Goal: Transaction & Acquisition: Purchase product/service

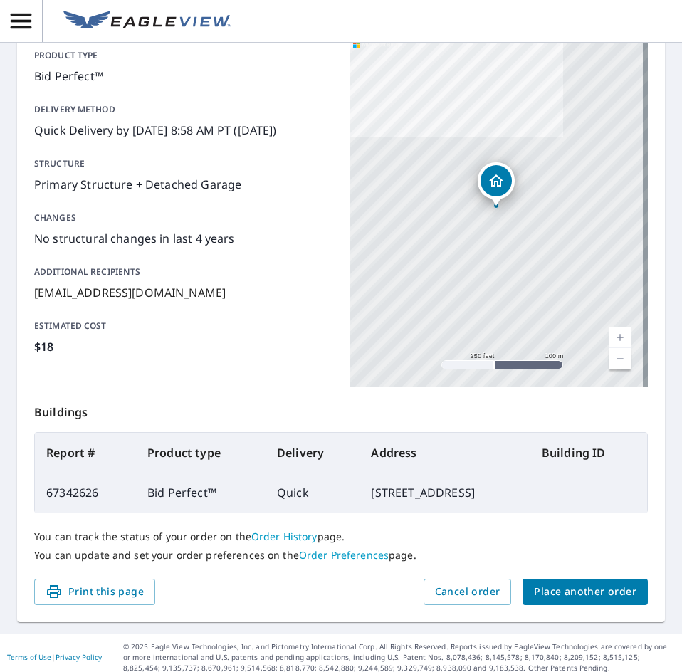
scroll to position [167, 0]
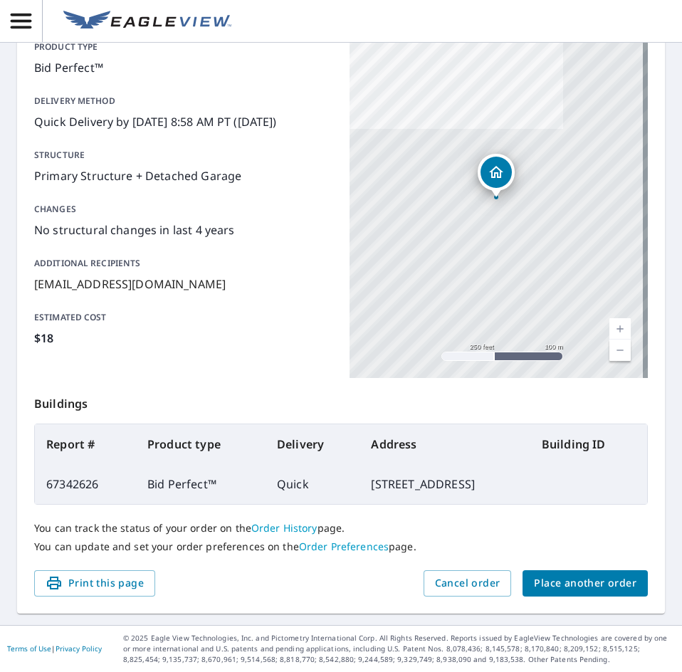
click at [555, 585] on span "Place another order" at bounding box center [585, 583] width 102 height 18
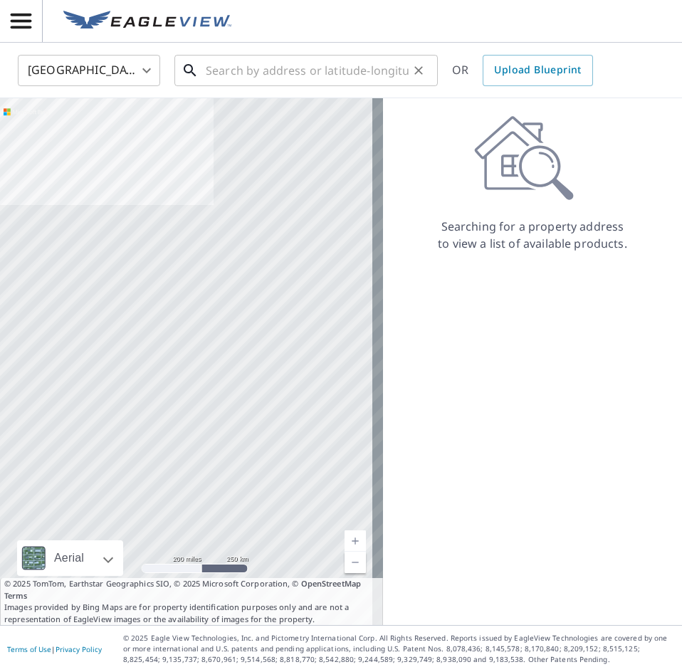
click at [209, 68] on input "text" at bounding box center [307, 71] width 203 height 40
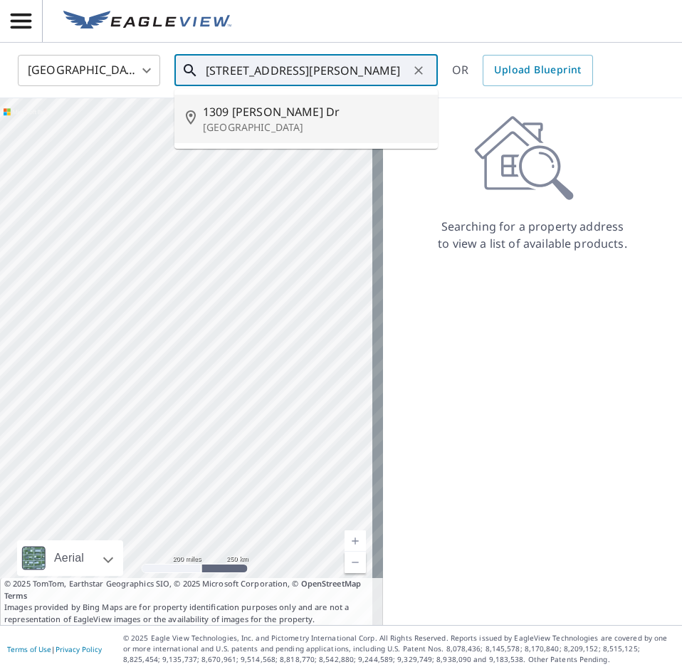
click at [233, 117] on span "1309 [PERSON_NAME] Dr" at bounding box center [315, 111] width 224 height 17
type input "[STREET_ADDRESS][PERSON_NAME]"
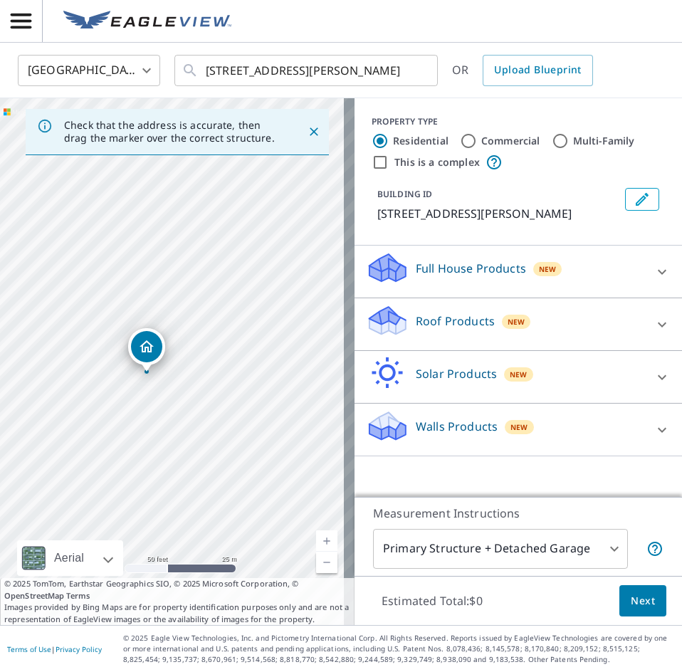
click at [572, 318] on div "Roof Products New" at bounding box center [505, 324] width 279 height 41
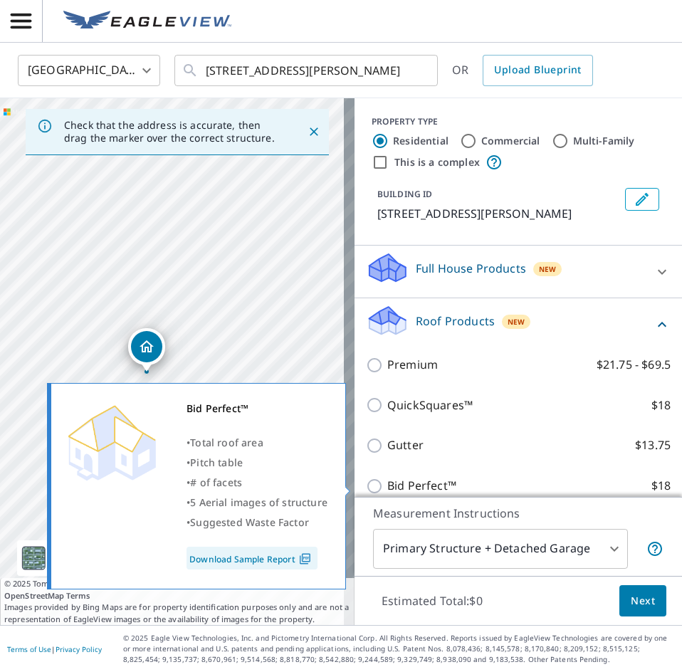
click at [367, 483] on input "Bid Perfect™ $18" at bounding box center [376, 486] width 21 height 17
checkbox input "true"
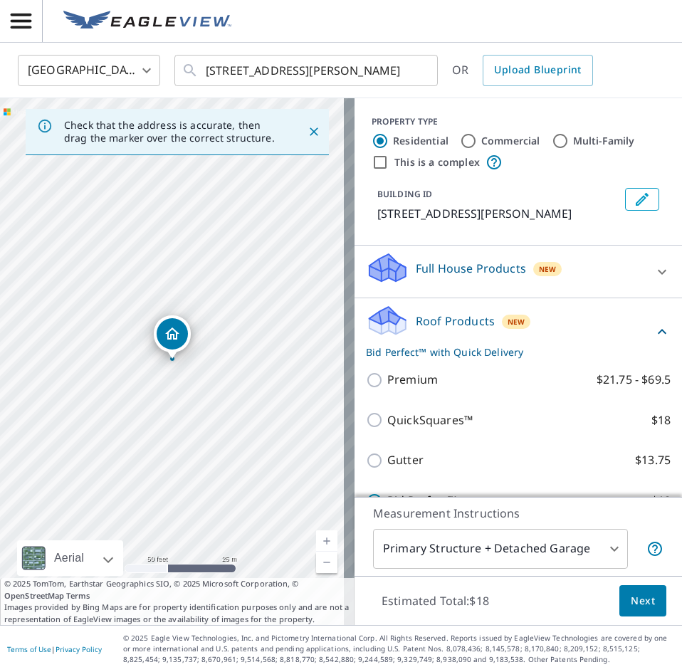
click at [631, 605] on span "Next" at bounding box center [643, 601] width 24 height 18
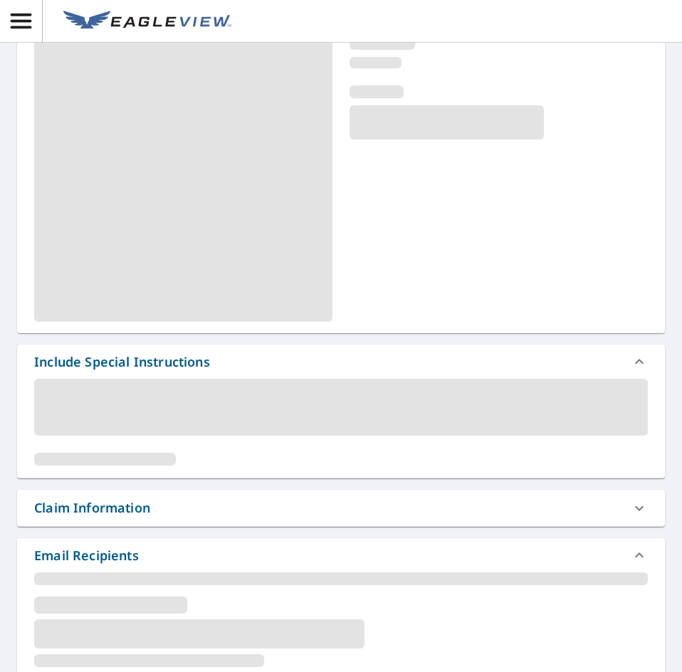
scroll to position [356, 0]
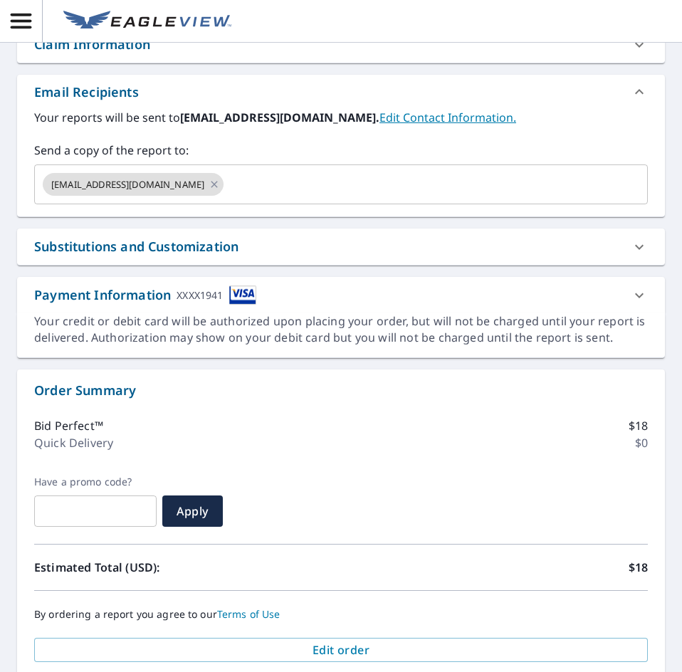
click at [311, 246] on div "Substitutions and Customization" at bounding box center [328, 246] width 588 height 19
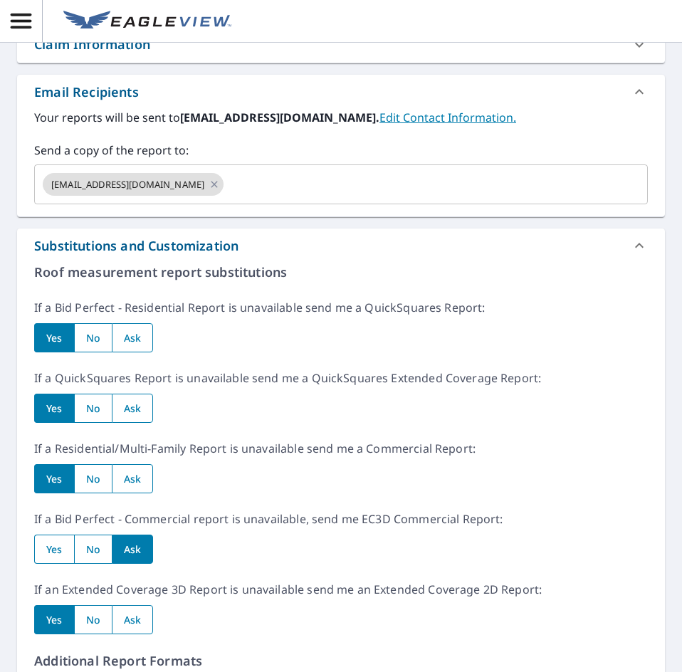
click at [98, 336] on input "radio" at bounding box center [93, 337] width 38 height 29
radio input "true"
click at [85, 414] on input "radio" at bounding box center [93, 408] width 38 height 29
radio input "true"
drag, startPoint x: 95, startPoint y: 466, endPoint x: 83, endPoint y: 513, distance: 49.4
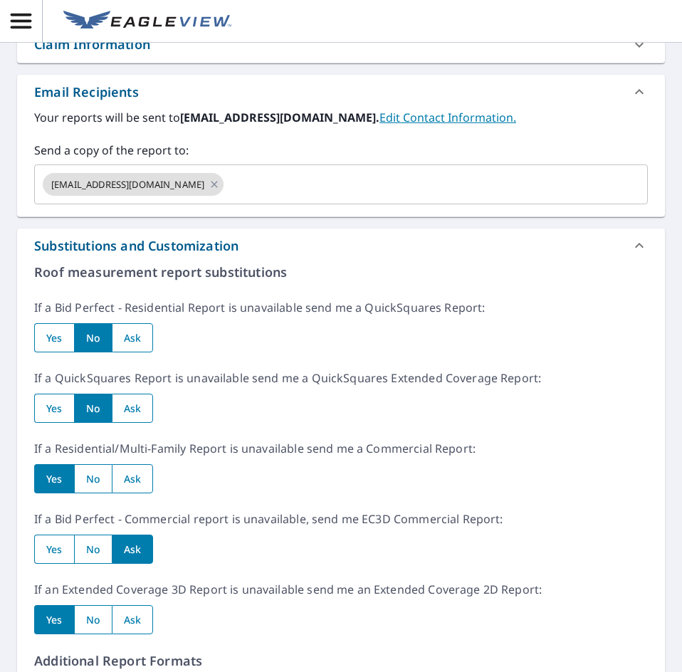
click at [95, 466] on input "radio" at bounding box center [93, 478] width 38 height 29
radio input "true"
click at [88, 539] on input "radio" at bounding box center [93, 549] width 38 height 29
radio input "true"
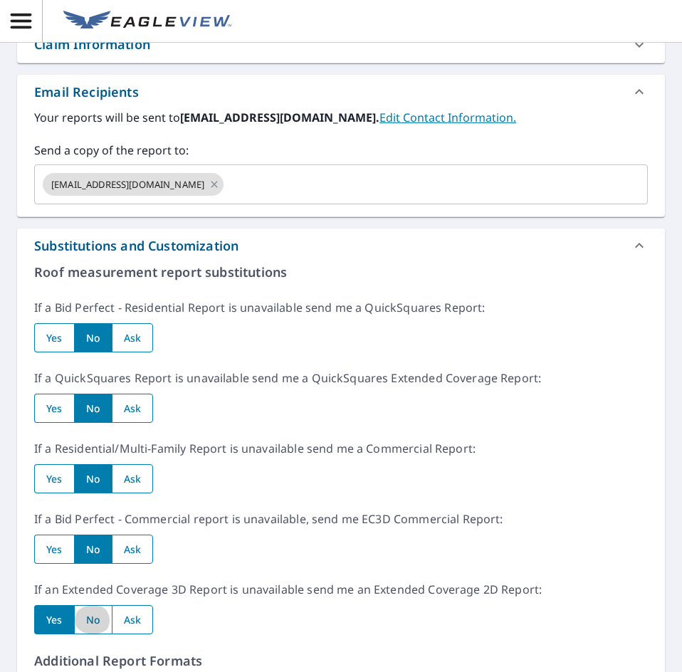
click at [83, 612] on input "radio" at bounding box center [93, 619] width 38 height 29
radio input "true"
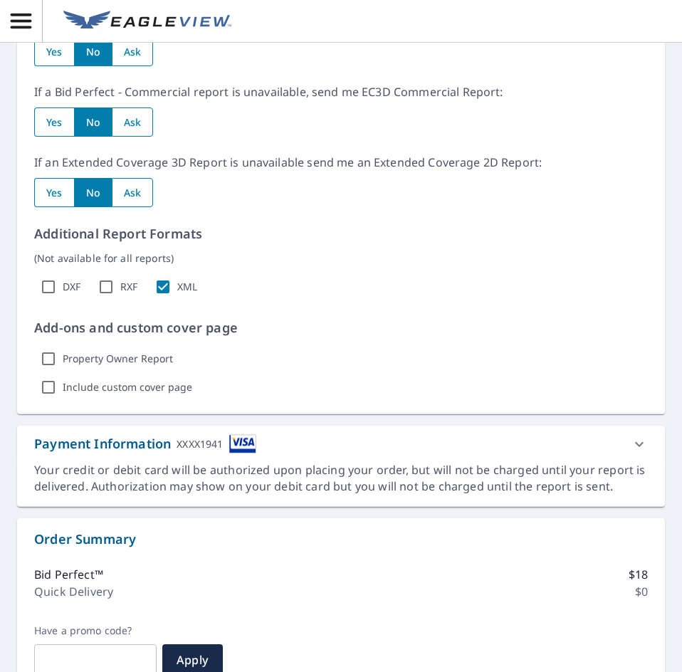
scroll to position [1027, 0]
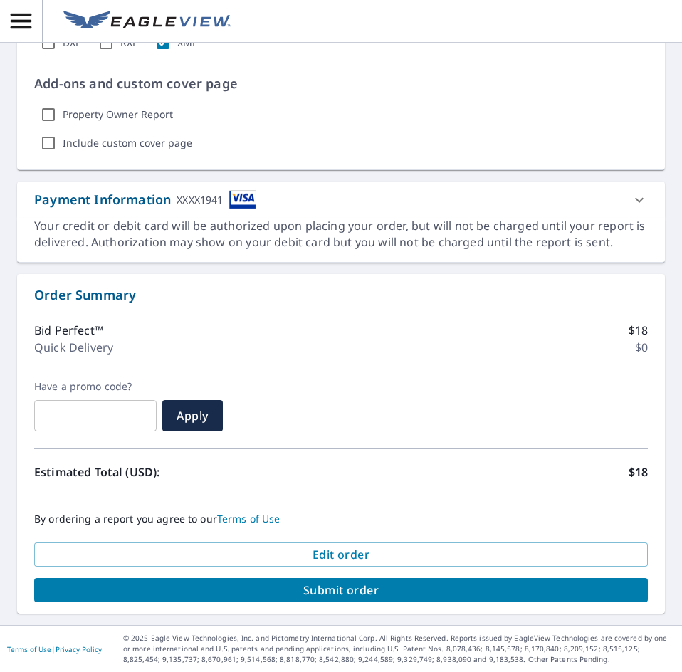
click at [308, 596] on span "Submit order" at bounding box center [341, 590] width 591 height 16
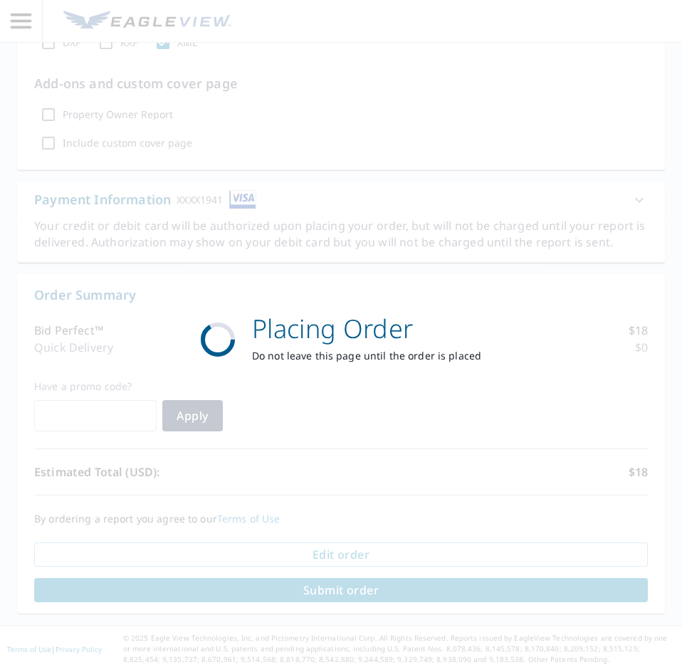
scroll to position [922, 0]
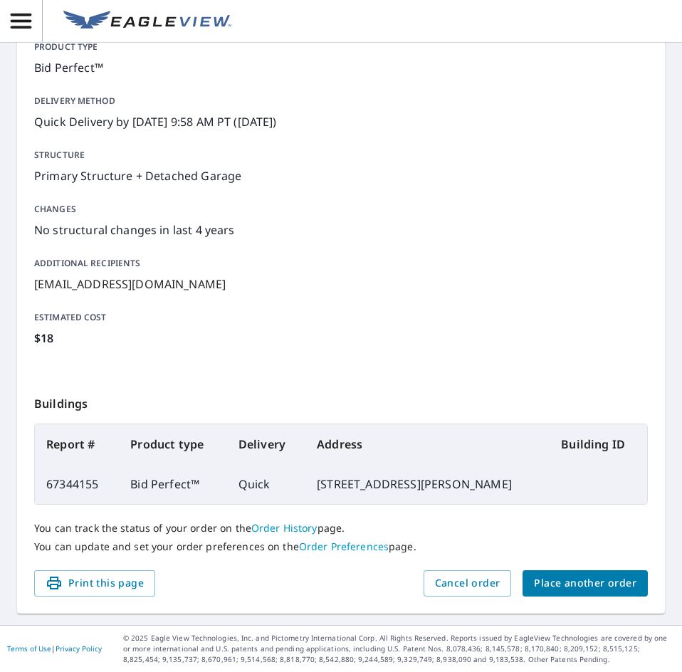
scroll to position [167, 0]
